Goal: Transaction & Acquisition: Purchase product/service

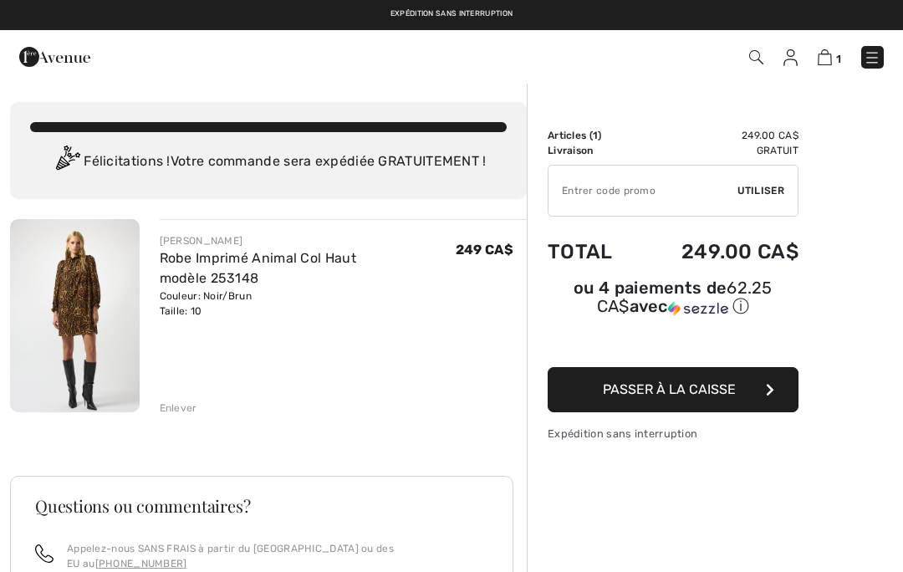
click at [572, 191] on input "TEXT" at bounding box center [643, 191] width 189 height 50
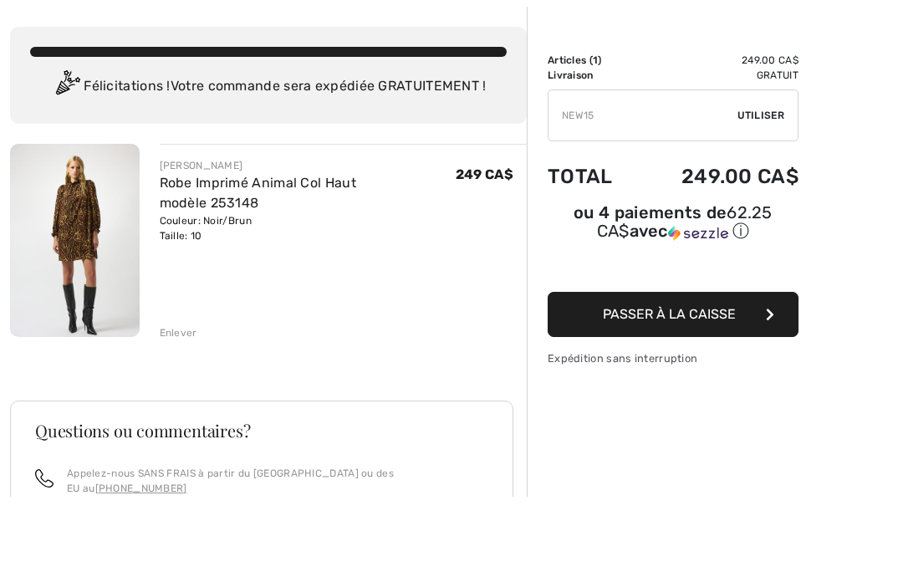
type input "NEW15"
click at [761, 165] on div "✔ Utiliser Enlever" at bounding box center [673, 191] width 251 height 52
click at [764, 114] on span "Utiliser" at bounding box center [761, 115] width 47 height 15
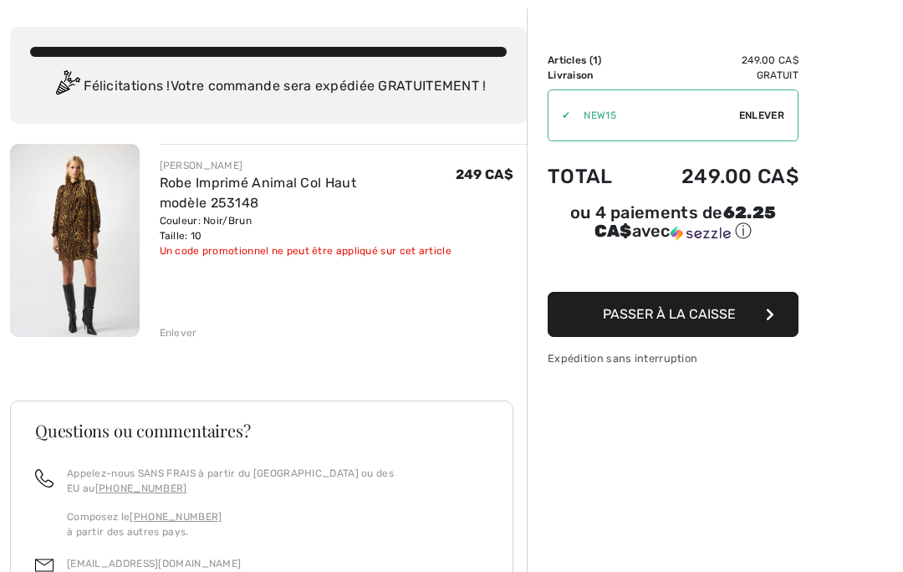
click at [762, 117] on span "Enlever" at bounding box center [761, 115] width 45 height 15
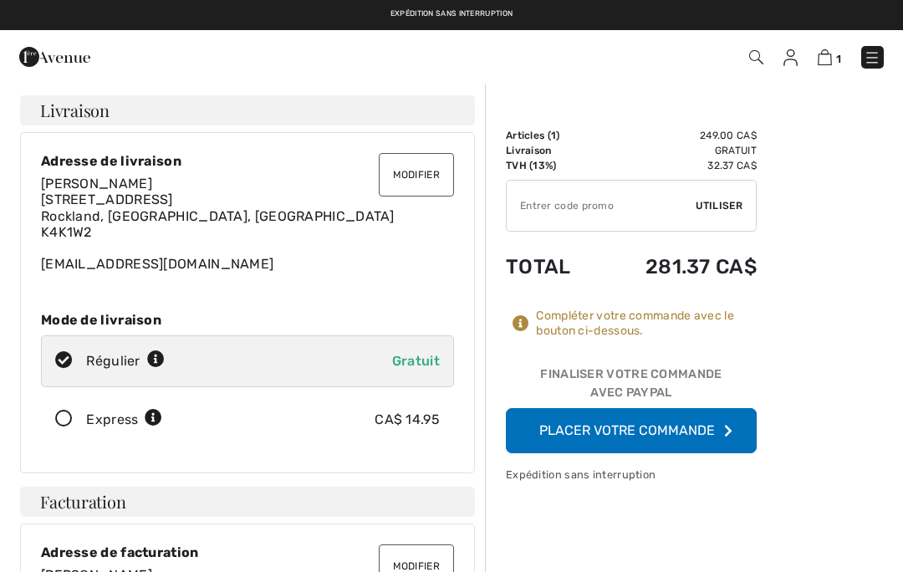
click at [638, 430] on button "Placer votre commande" at bounding box center [631, 430] width 251 height 45
